Goal: Communication & Community: Ask a question

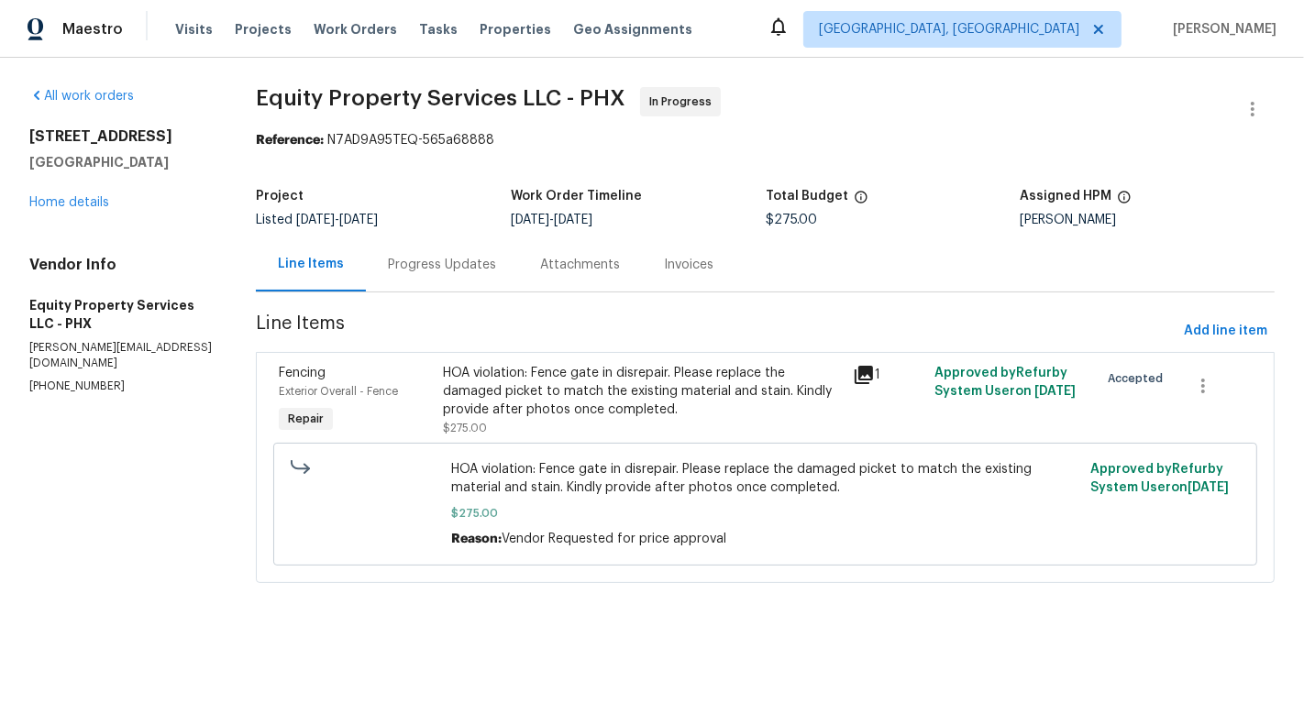
click at [446, 278] on div "Progress Updates" at bounding box center [442, 264] width 152 height 54
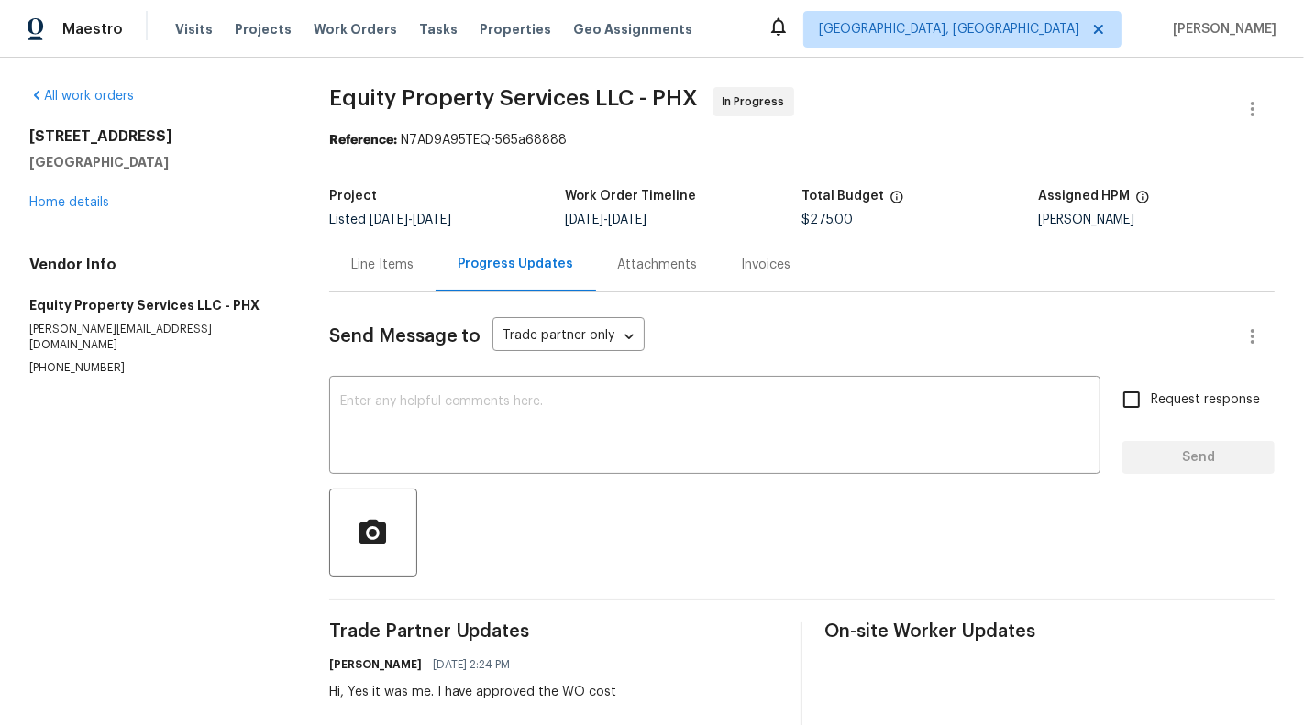
scroll to position [136, 0]
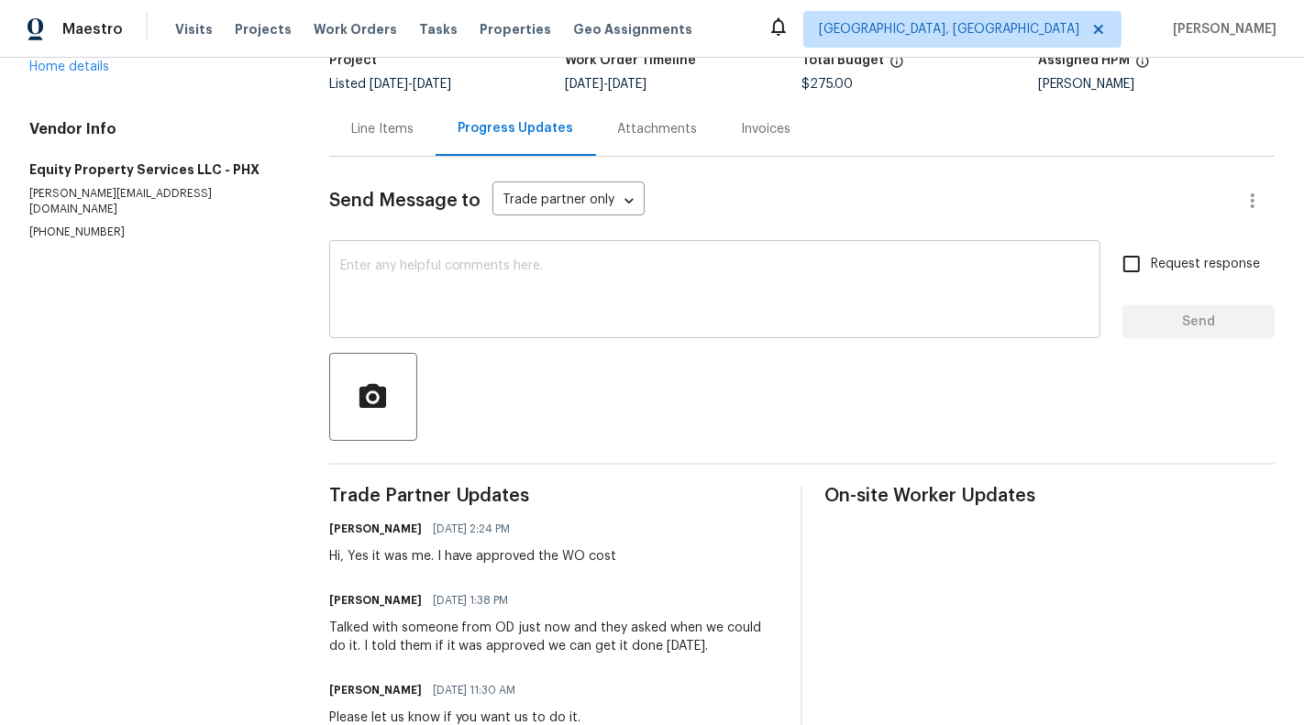
click at [585, 336] on div "x ​" at bounding box center [714, 292] width 771 height 94
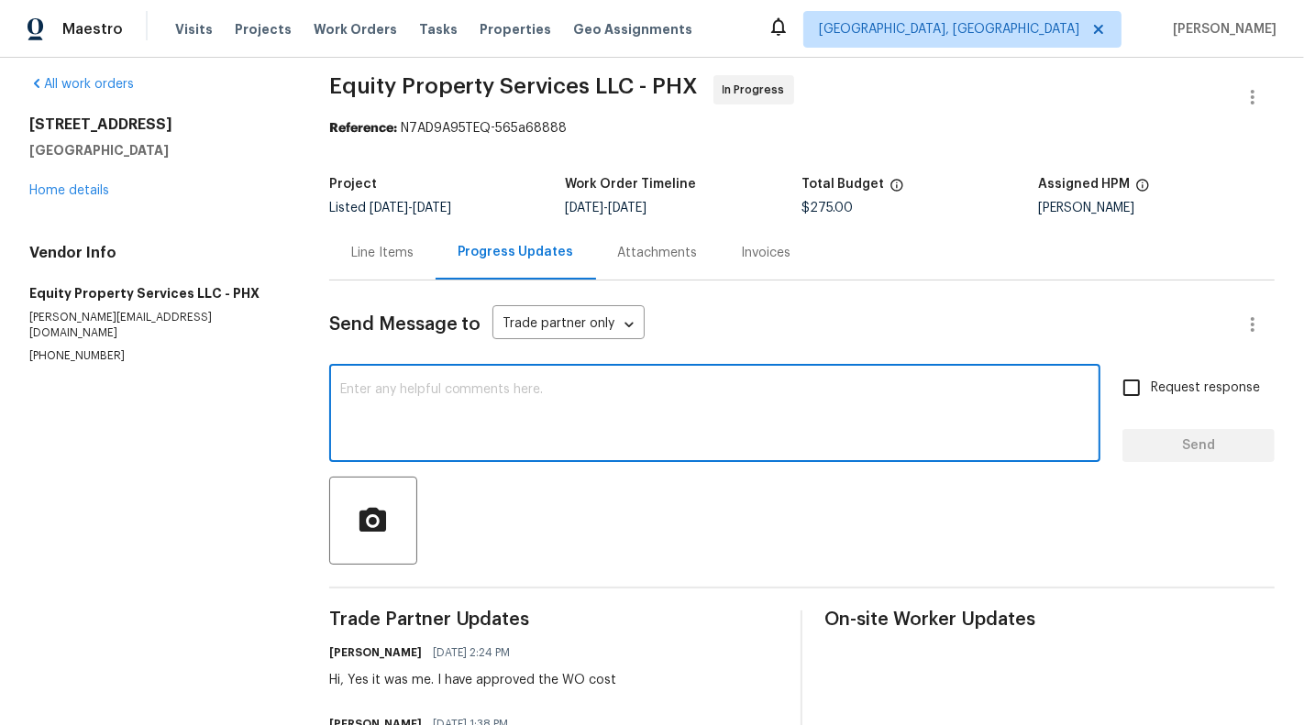
scroll to position [0, 0]
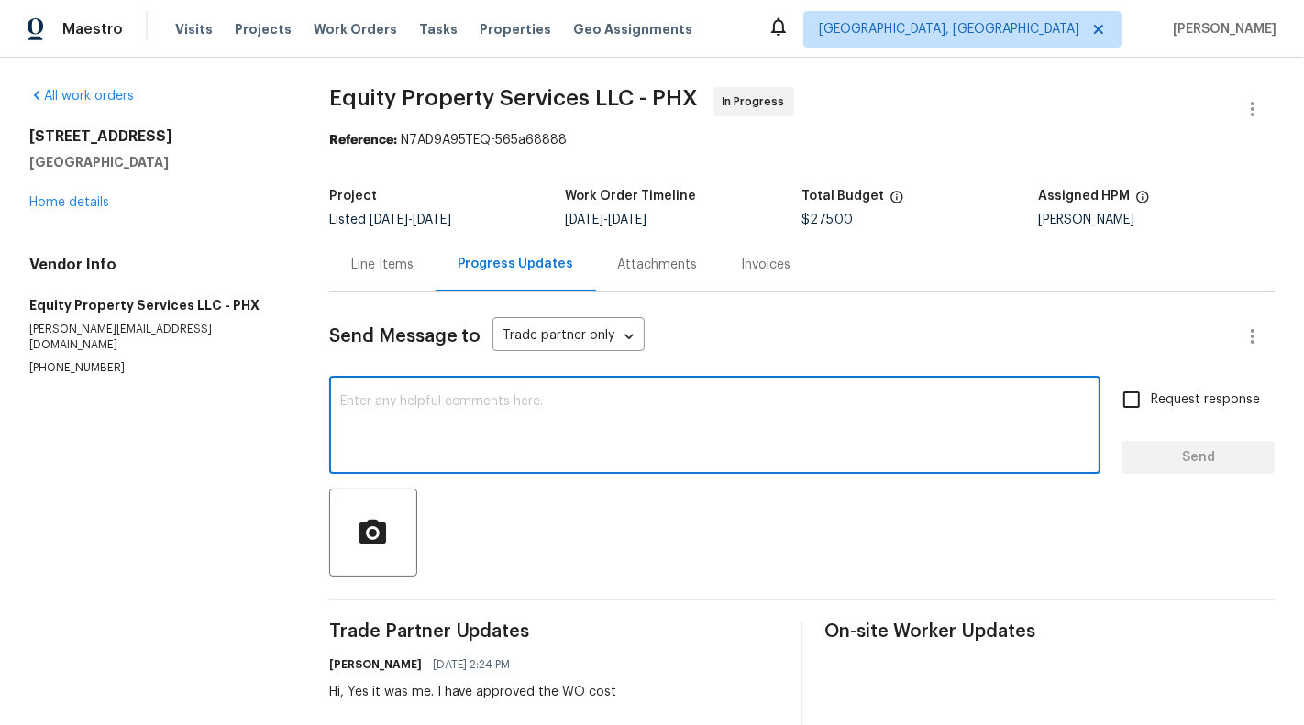
click at [564, 457] on textarea at bounding box center [714, 427] width 749 height 64
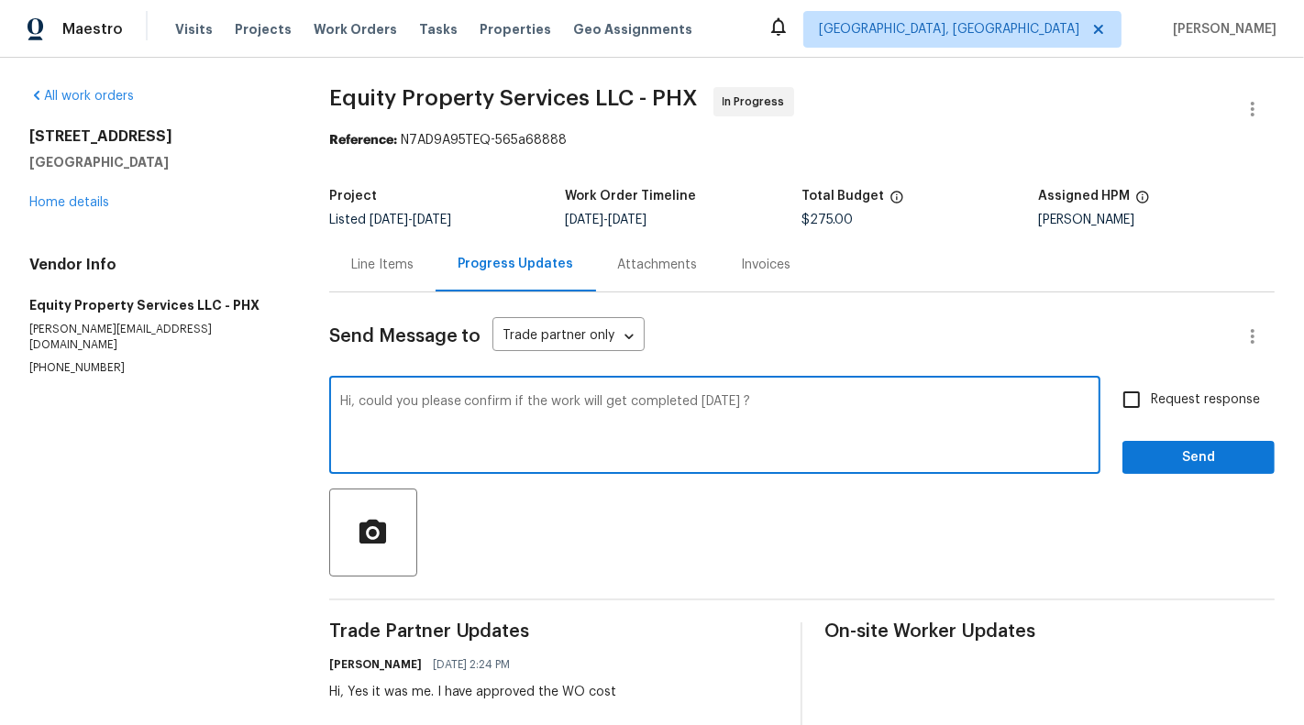
type textarea "Hi, could you please confirm if the work will get completed [DATE] ?"
click at [1211, 408] on label "Request response" at bounding box center [1186, 400] width 148 height 39
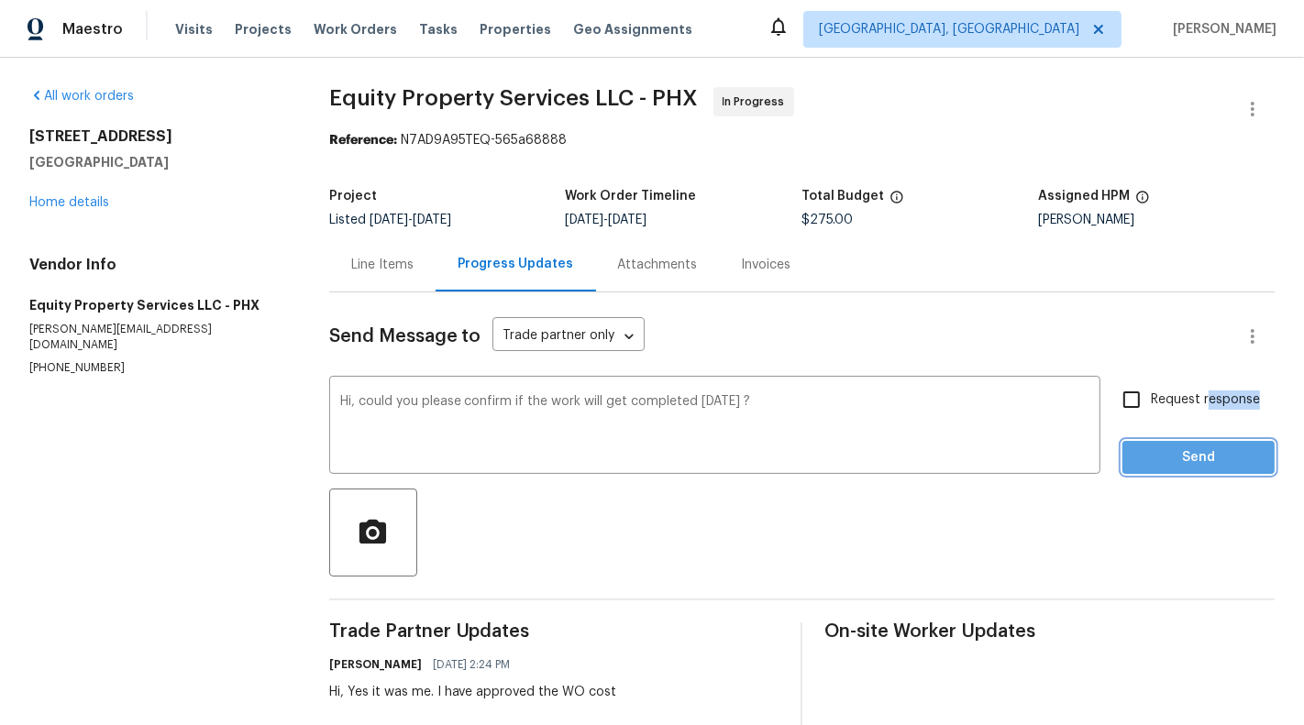
click at [1224, 449] on span "Send" at bounding box center [1198, 458] width 123 height 23
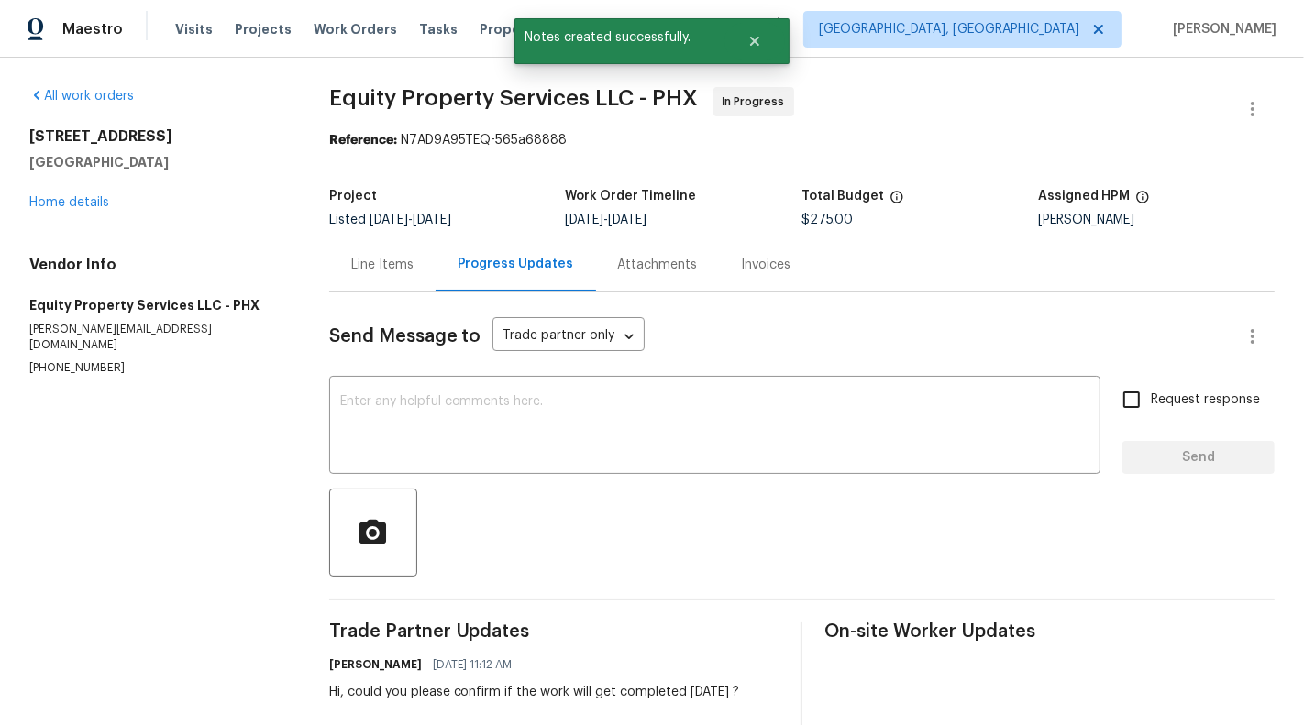
click at [440, 700] on div "Hi, could you please confirm if the work will get completed [DATE] ?" at bounding box center [534, 692] width 411 height 18
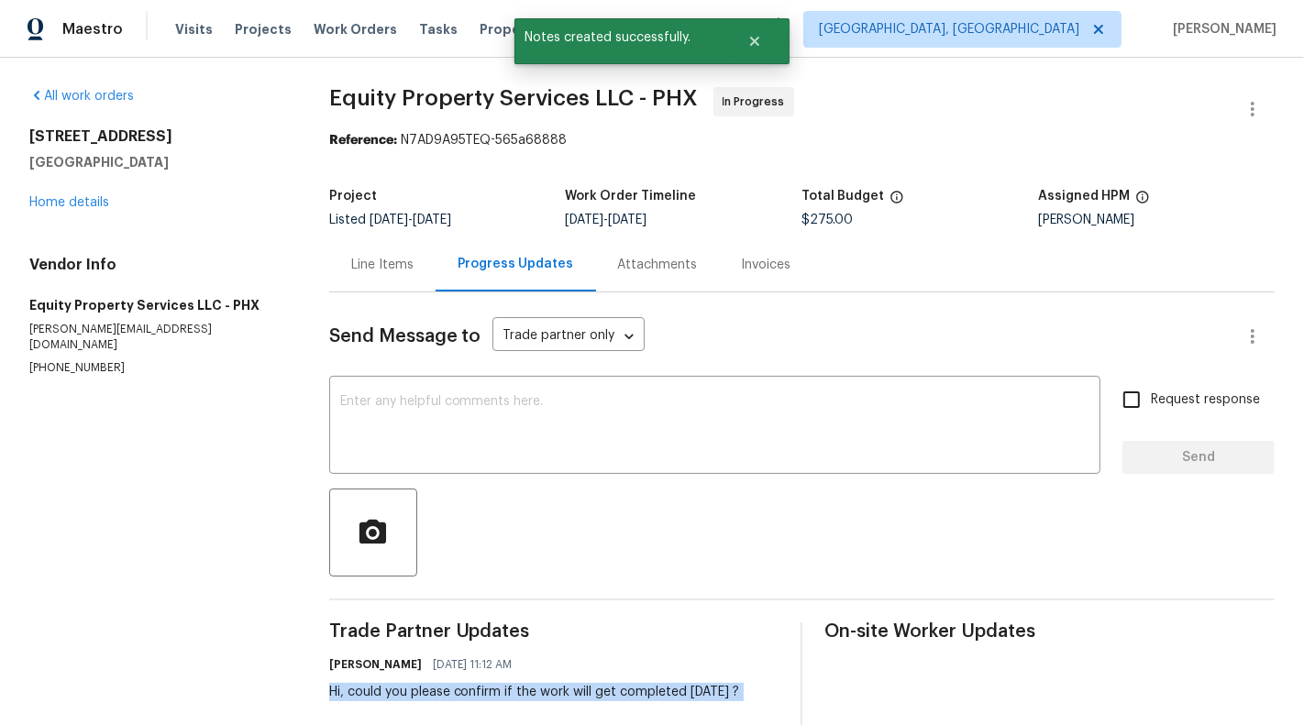
click at [440, 700] on div "Hi, could you please confirm if the work will get completed [DATE] ?" at bounding box center [534, 692] width 411 height 18
copy div "Hi, could you please confirm if the work will get completed [DATE] ?"
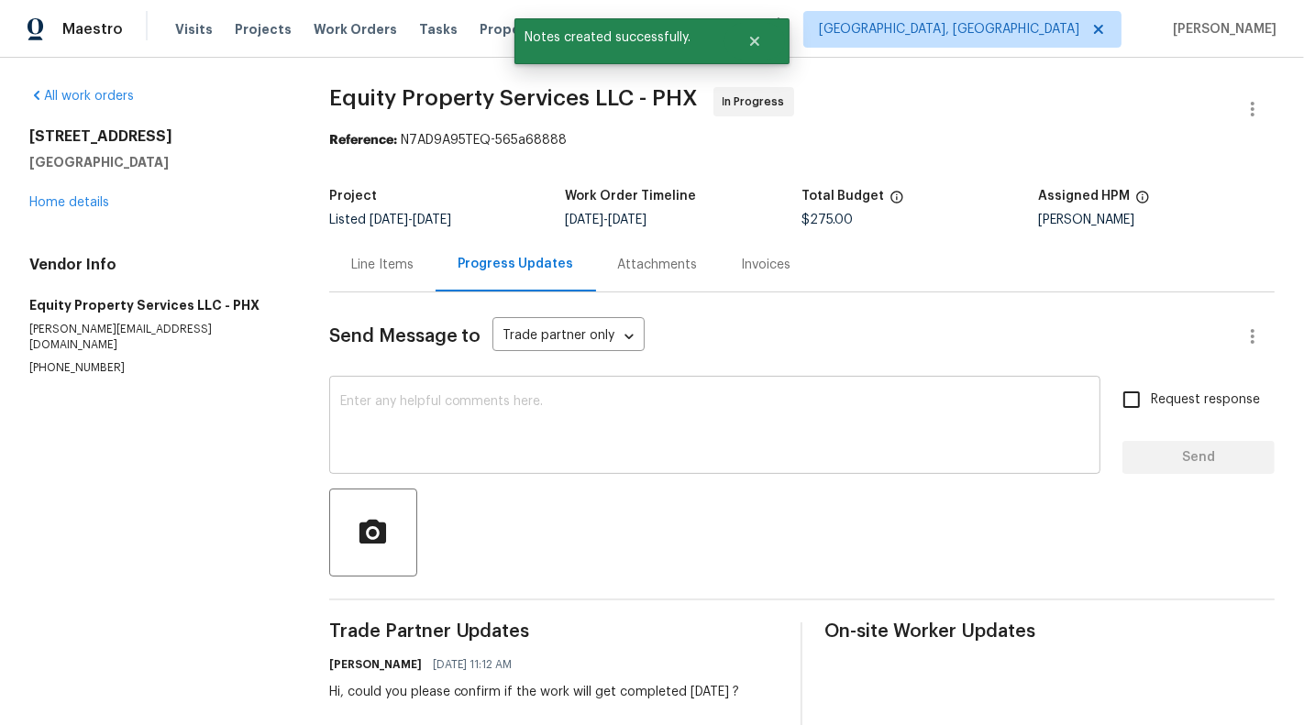
click at [703, 452] on textarea at bounding box center [714, 427] width 749 height 64
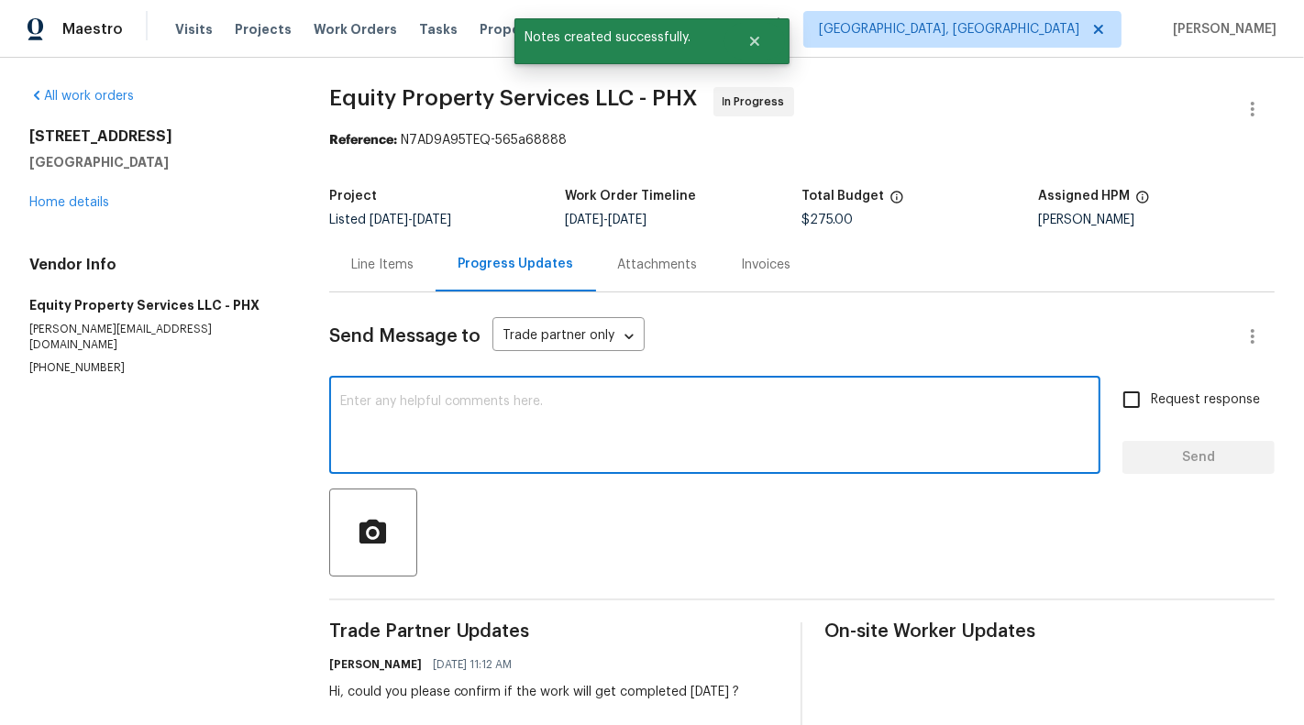
paste textarea "Hi, could you please confirm if the work will get completed [DATE] ?"
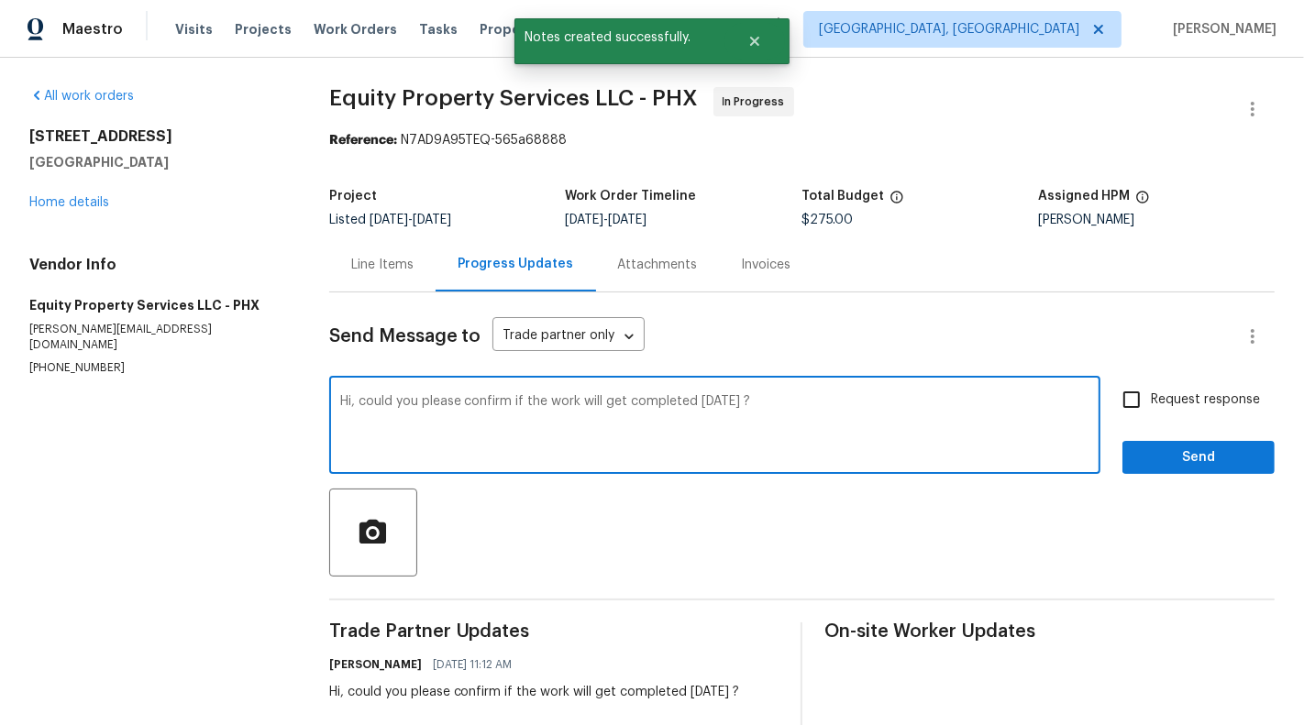
type textarea "Hi, could you please confirm if the work will get completed [DATE] ?"
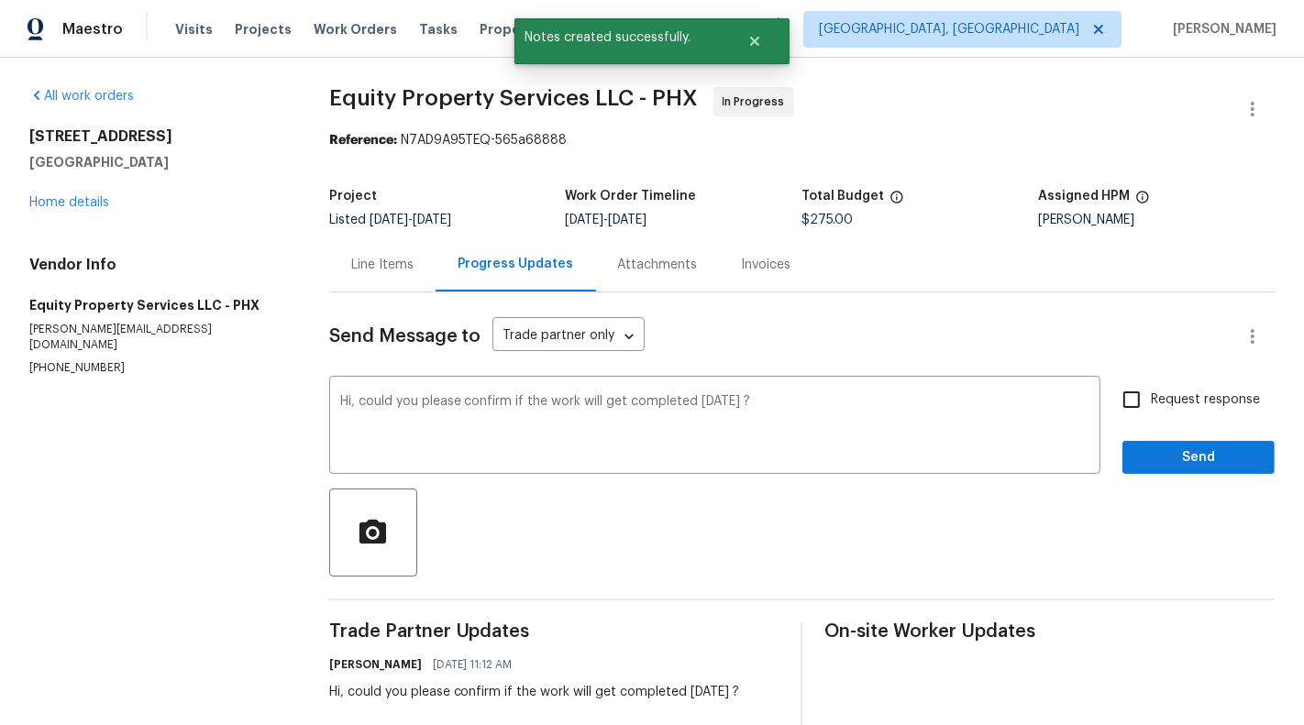
click at [1208, 391] on span "Request response" at bounding box center [1205, 400] width 109 height 19
click at [1151, 390] on input "Request response" at bounding box center [1131, 400] width 39 height 39
checkbox input "true"
click at [1217, 448] on span "Send" at bounding box center [1198, 458] width 123 height 23
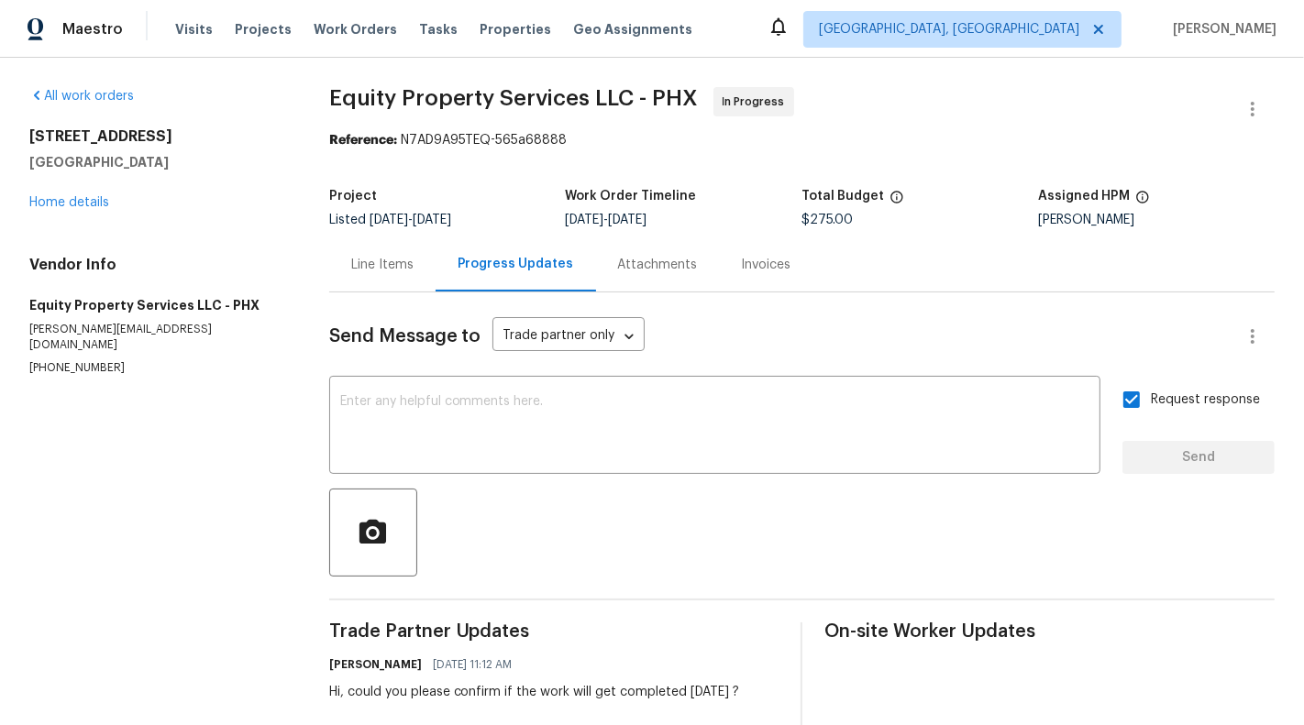
click at [383, 279] on div "Line Items" at bounding box center [382, 264] width 106 height 54
